Goal: Task Accomplishment & Management: Manage account settings

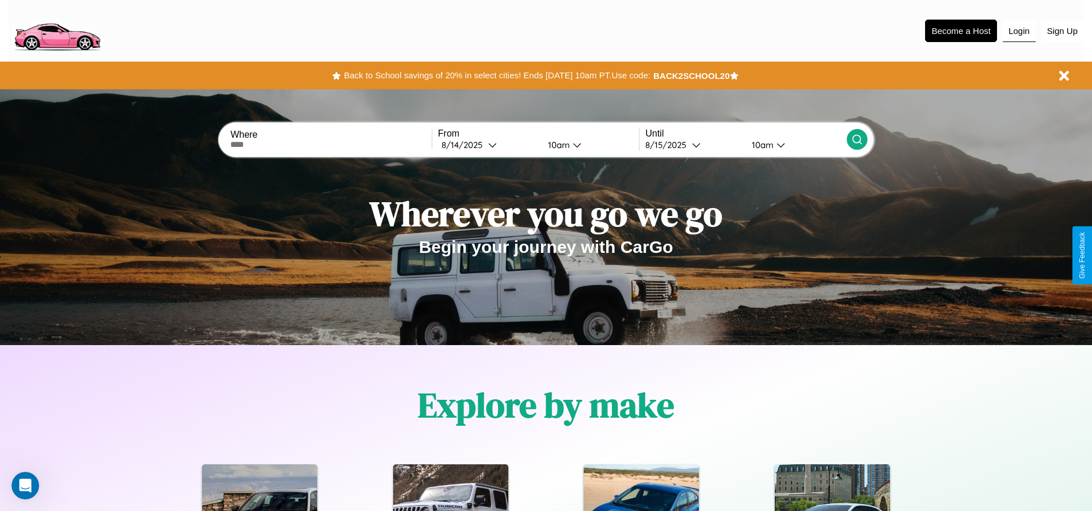
click at [1019, 31] on button "Login" at bounding box center [1019, 31] width 33 height 22
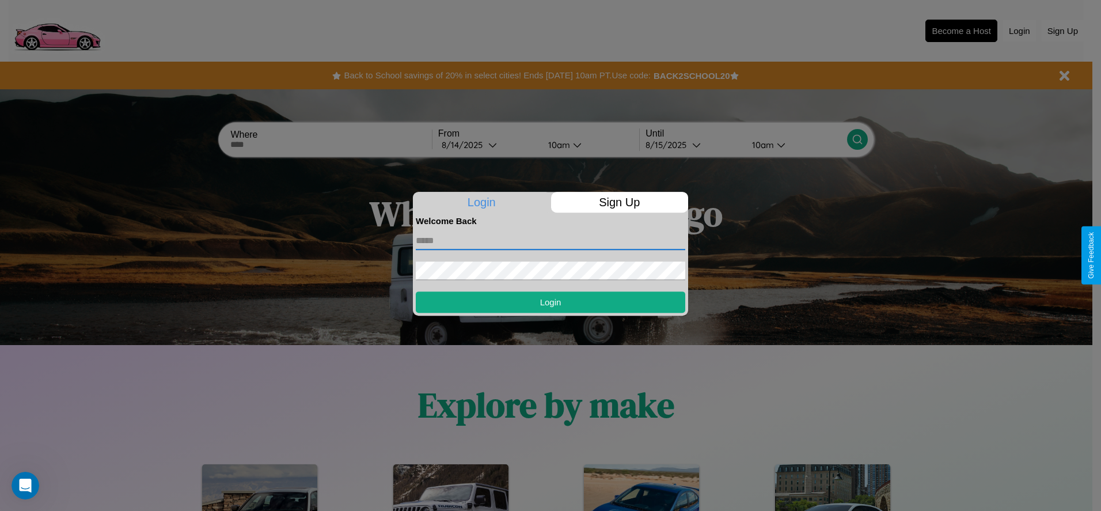
click at [550, 240] on input "text" at bounding box center [550, 240] width 269 height 18
type input "**********"
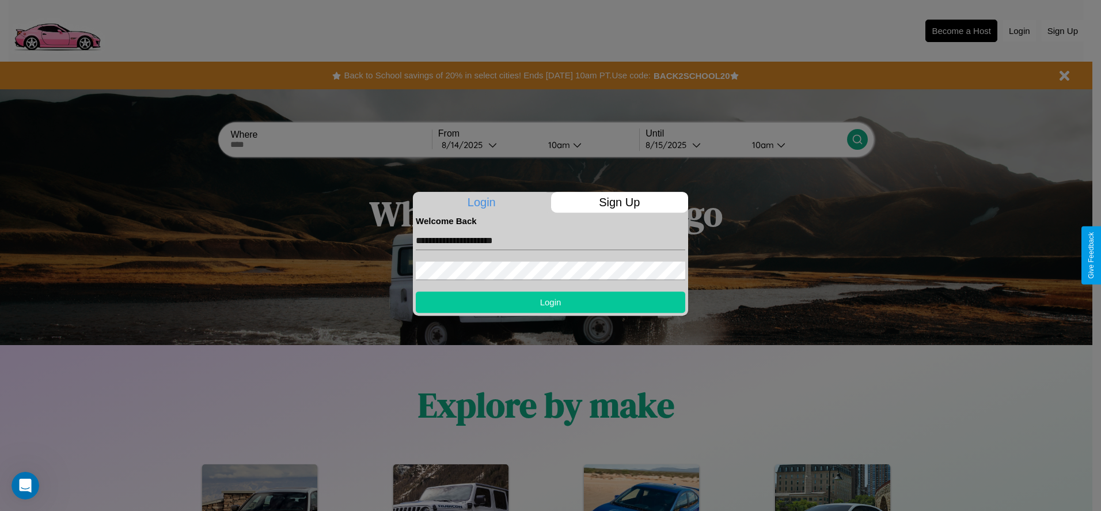
click at [550, 302] on button "Login" at bounding box center [550, 301] width 269 height 21
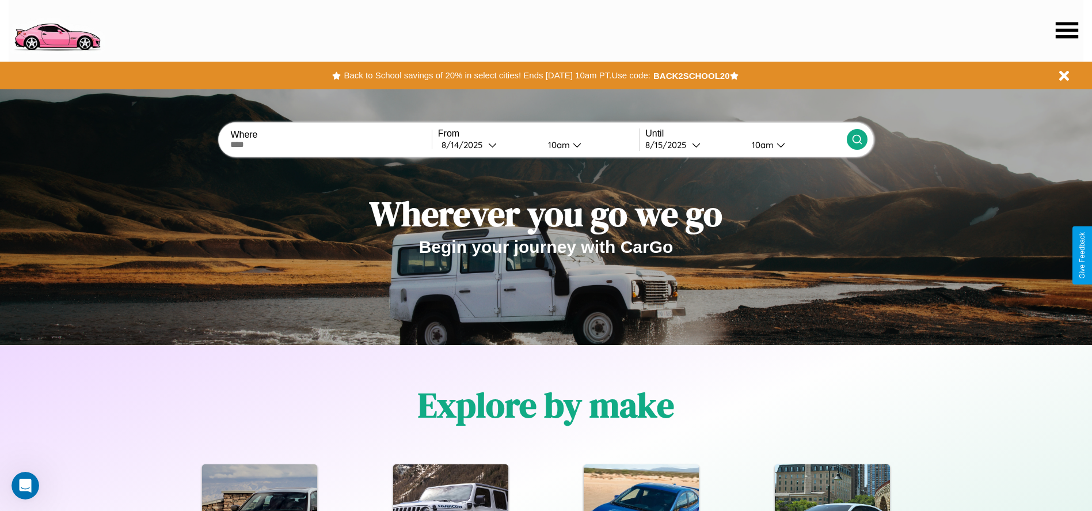
click at [1067, 30] on icon at bounding box center [1067, 30] width 22 height 16
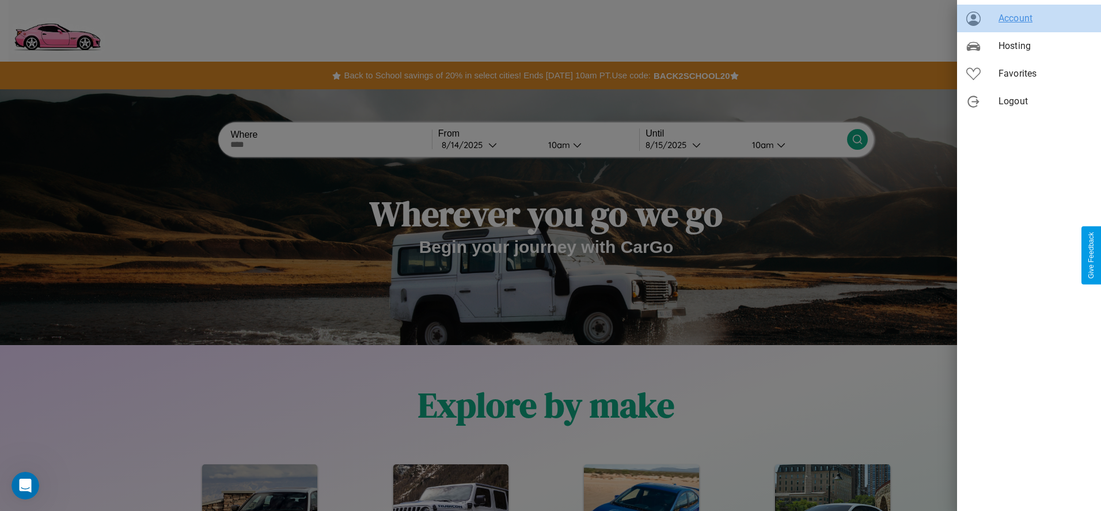
click at [1029, 18] on span "Account" at bounding box center [1044, 19] width 93 height 14
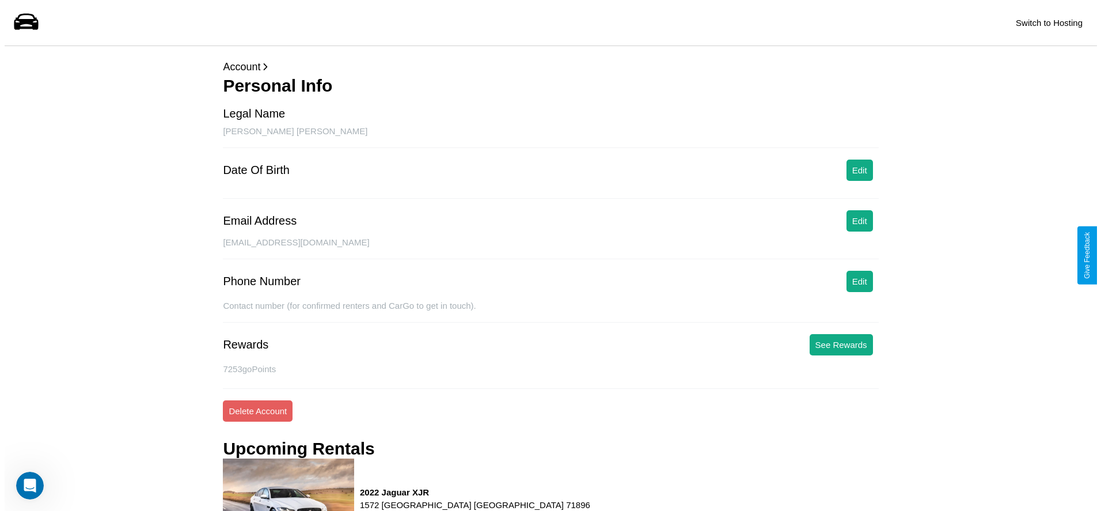
scroll to position [151, 0]
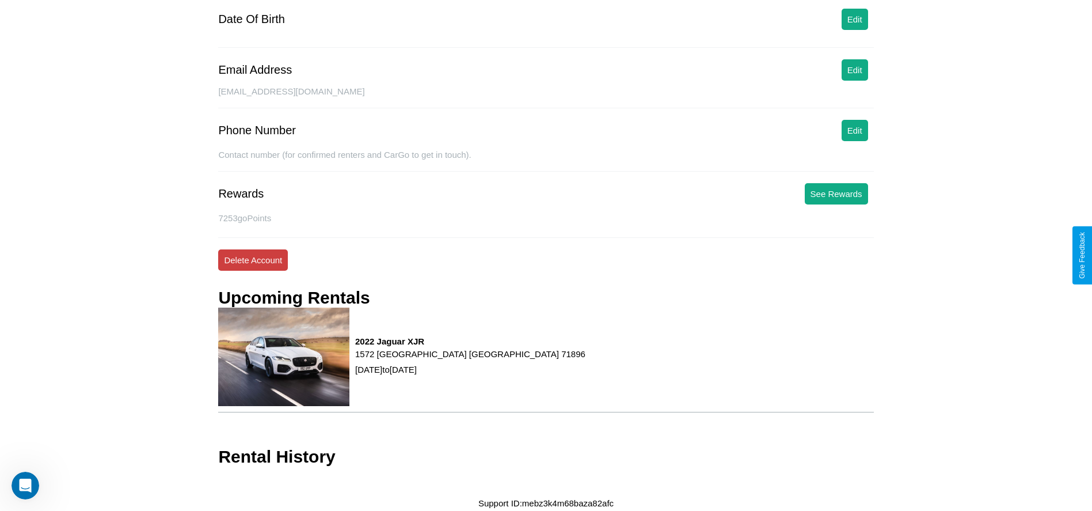
click at [253, 260] on button "Delete Account" at bounding box center [253, 259] width 70 height 21
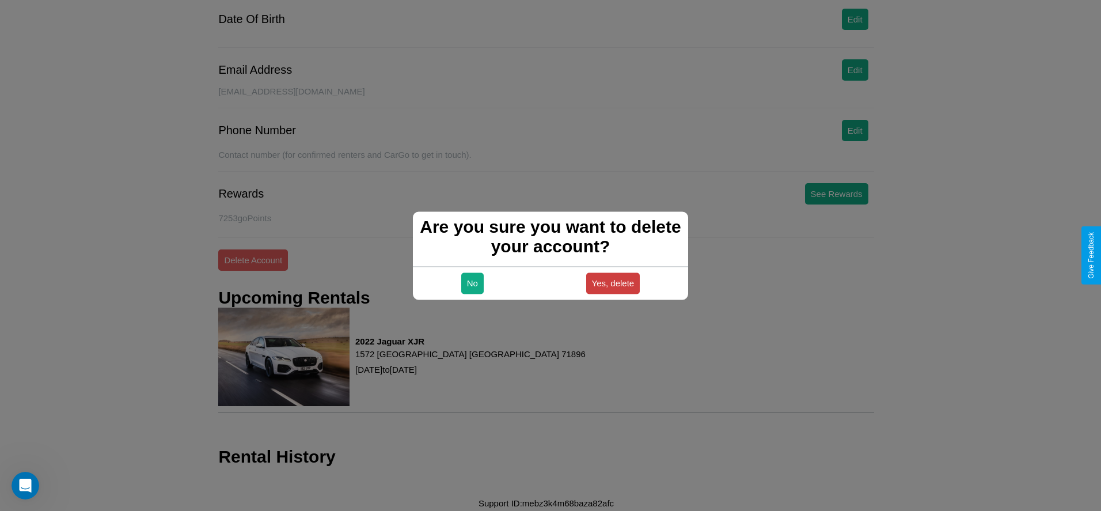
click at [613, 283] on button "Yes, delete" at bounding box center [613, 282] width 54 height 21
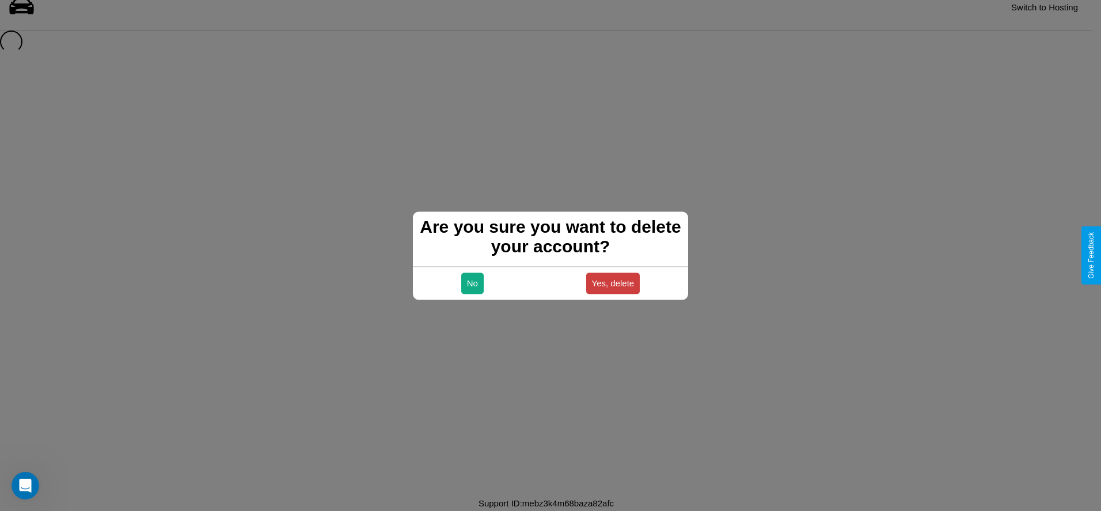
scroll to position [16, 0]
